Goal: Task Accomplishment & Management: Manage account settings

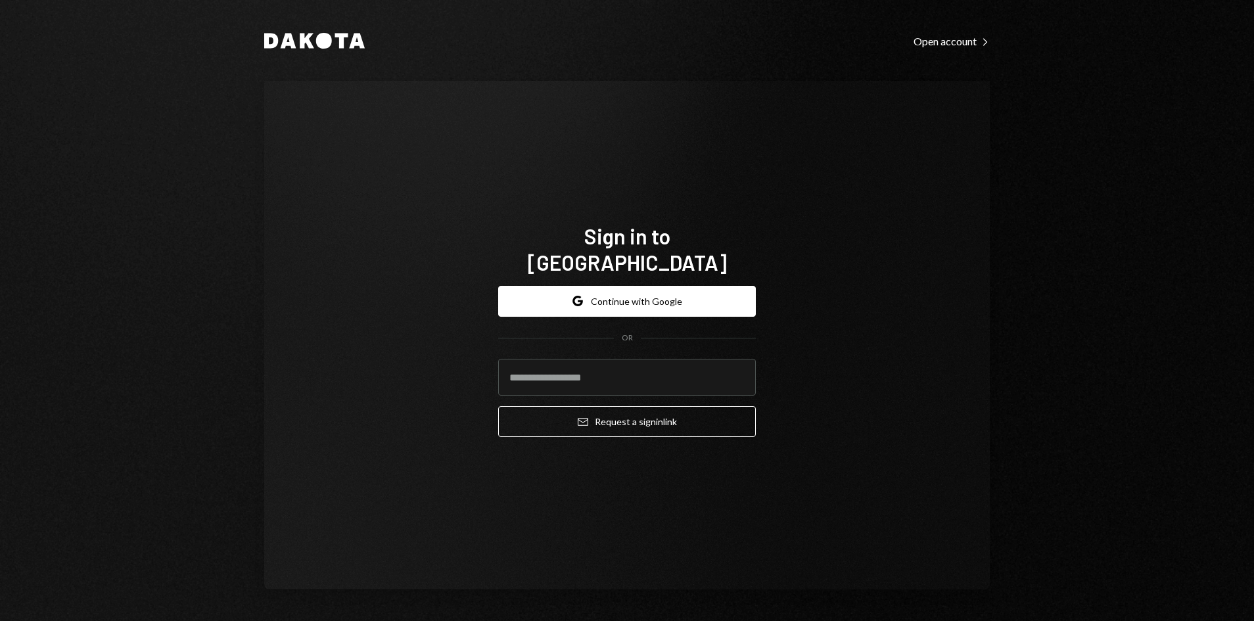
click at [0, 620] on com-1password-button at bounding box center [0, 621] width 0 height 0
type input "**********"
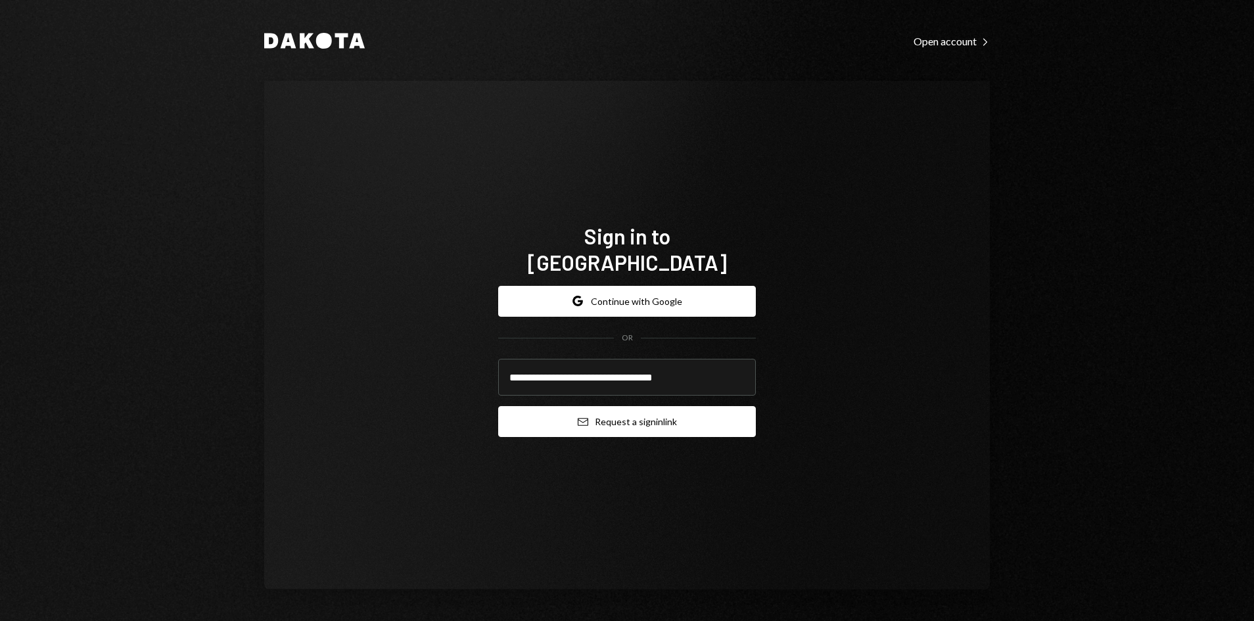
click at [608, 415] on button "Email Request a sign in link" at bounding box center [627, 421] width 258 height 31
